Goal: Task Accomplishment & Management: Manage account settings

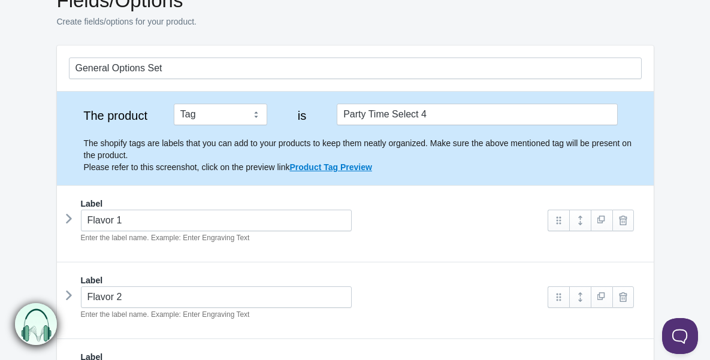
scroll to position [121, 0]
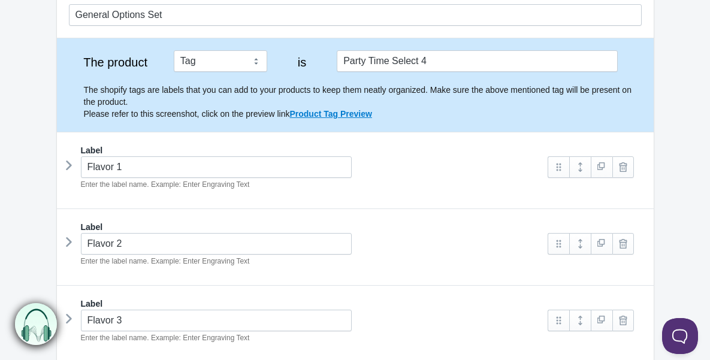
click at [69, 164] on icon at bounding box center [69, 165] width 0 height 18
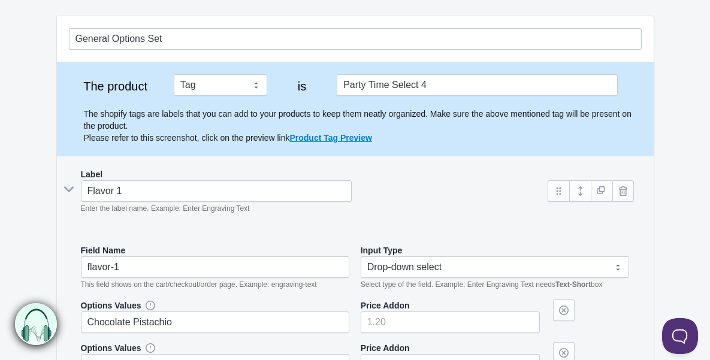
scroll to position [0, 0]
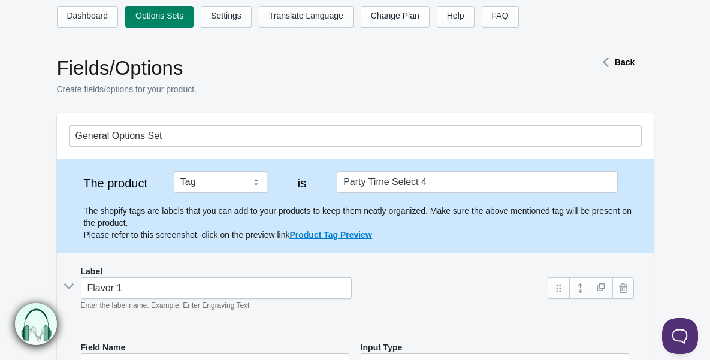
click at [618, 59] on strong "Back" at bounding box center [625, 63] width 20 height 10
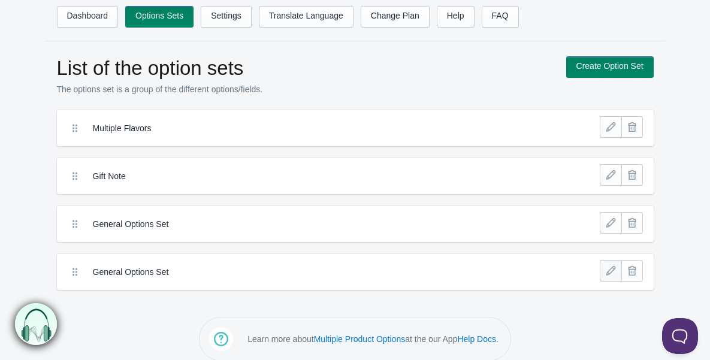
click at [617, 276] on link at bounding box center [611, 271] width 22 height 22
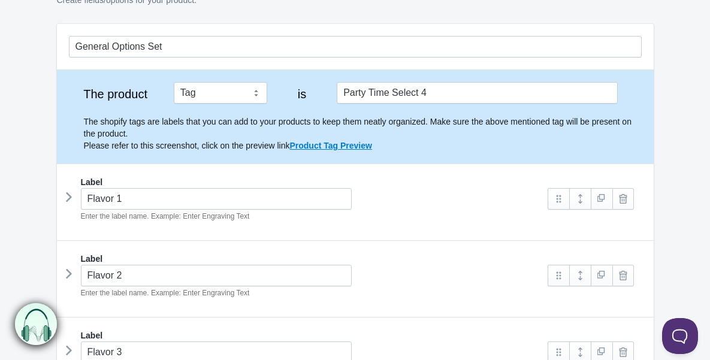
scroll to position [89, 0]
click at [69, 197] on icon at bounding box center [69, 197] width 0 height 18
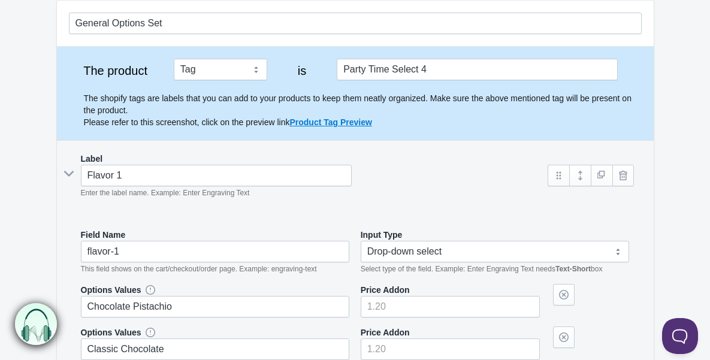
scroll to position [117, 0]
